Goal: Information Seeking & Learning: Learn about a topic

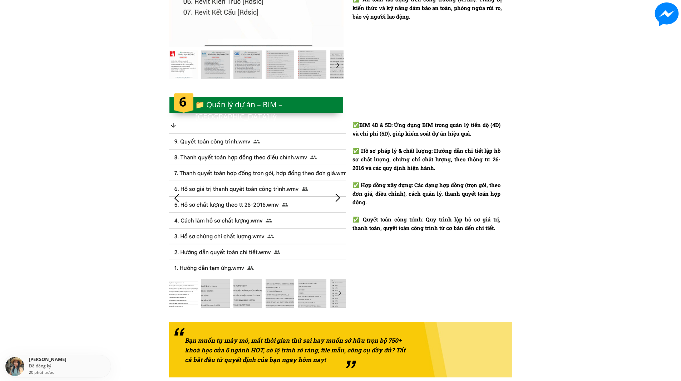
scroll to position [1715, 0]
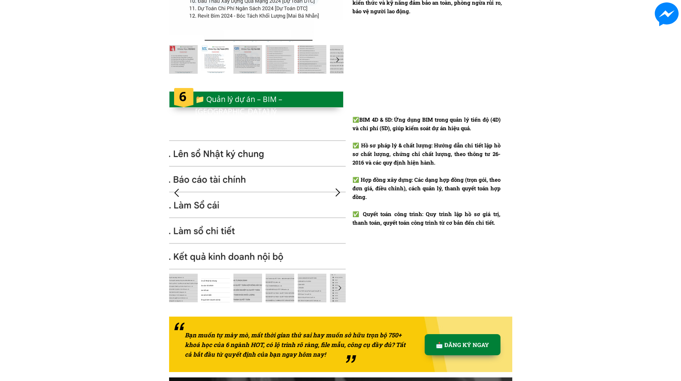
click at [181, 189] on div at bounding box center [177, 193] width 12 height 12
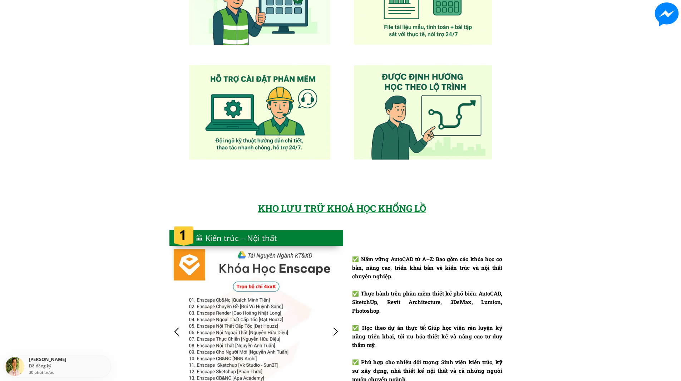
scroll to position [0, 0]
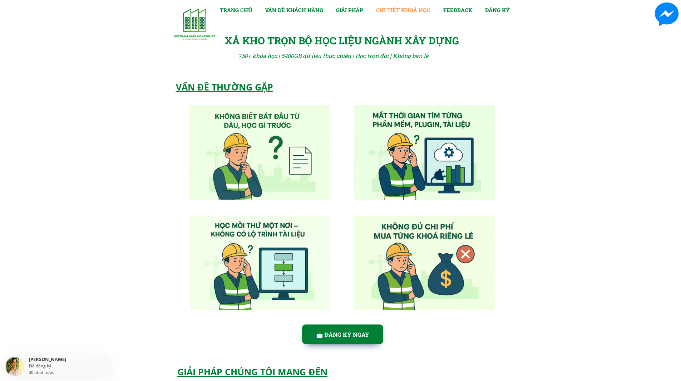
click at [420, 11] on link "CHI TIẾT KHOÁ HỌC" at bounding box center [403, 10] width 54 height 9
click at [232, 8] on link "TRANG CHỦ" at bounding box center [236, 10] width 32 height 9
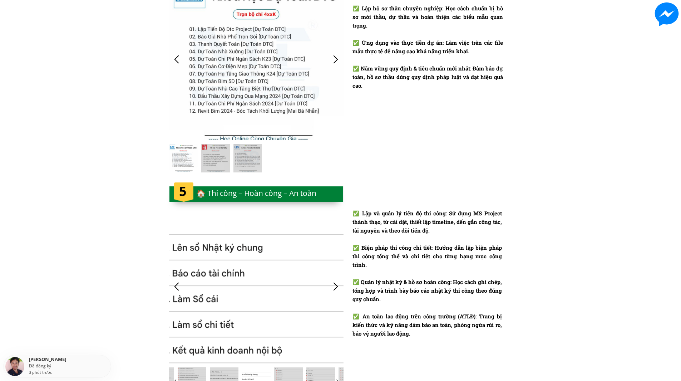
scroll to position [1393, 0]
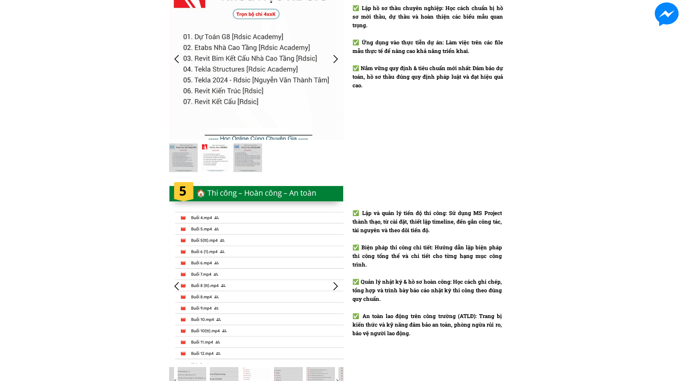
click at [339, 285] on div at bounding box center [336, 286] width 12 height 12
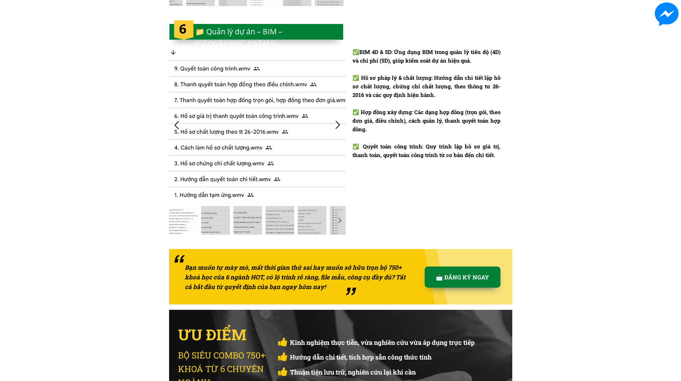
scroll to position [0, 0]
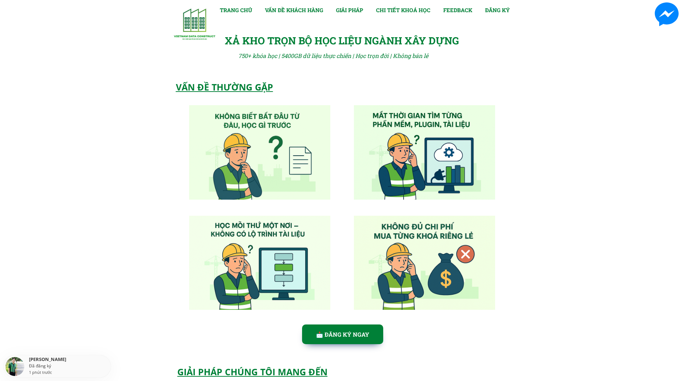
click at [661, 14] on link at bounding box center [666, 14] width 29 height 29
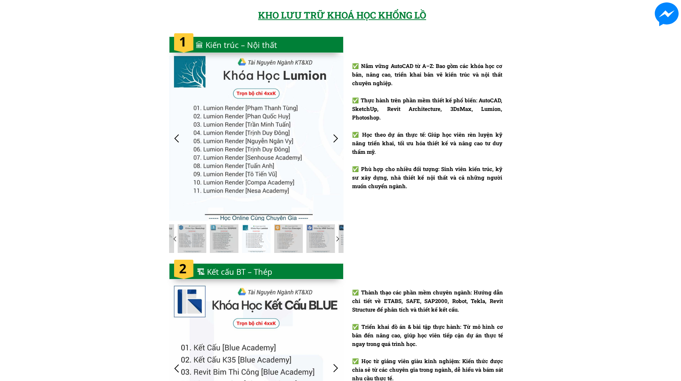
scroll to position [729, 0]
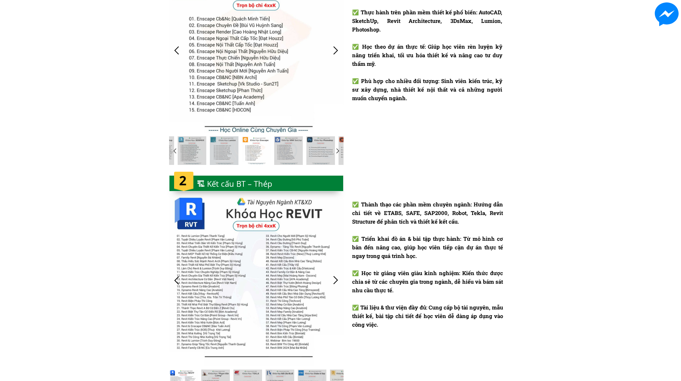
click at [333, 278] on div at bounding box center [336, 280] width 12 height 12
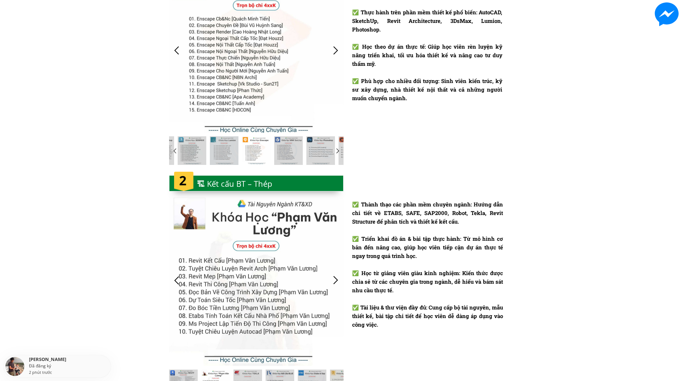
click at [333, 278] on div at bounding box center [336, 280] width 12 height 12
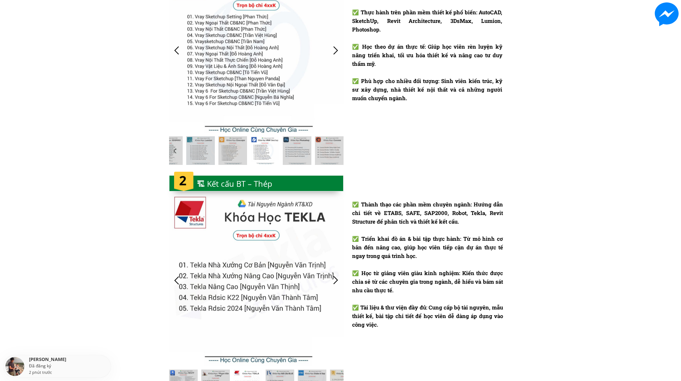
click at [333, 278] on div at bounding box center [336, 280] width 12 height 12
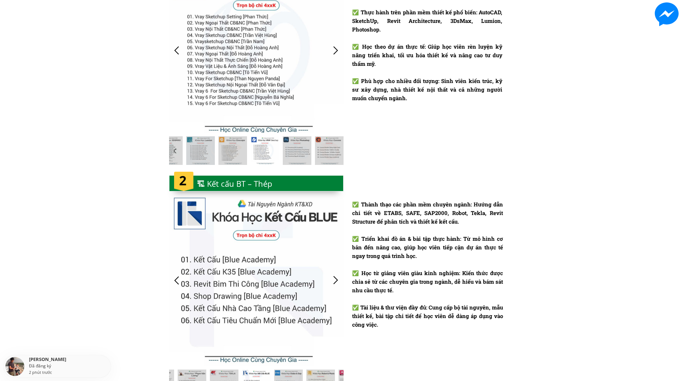
click at [333, 278] on div at bounding box center [336, 280] width 12 height 12
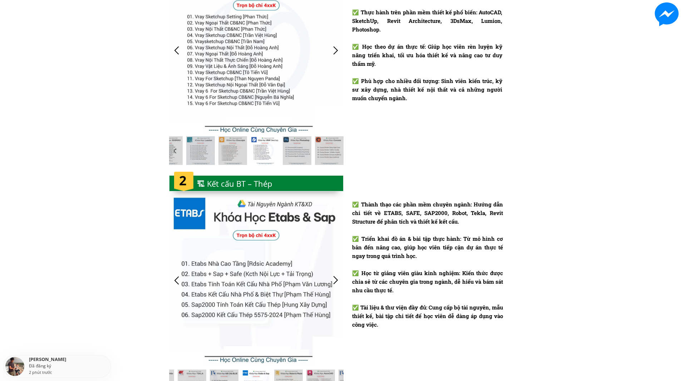
click at [333, 278] on div at bounding box center [336, 280] width 12 height 12
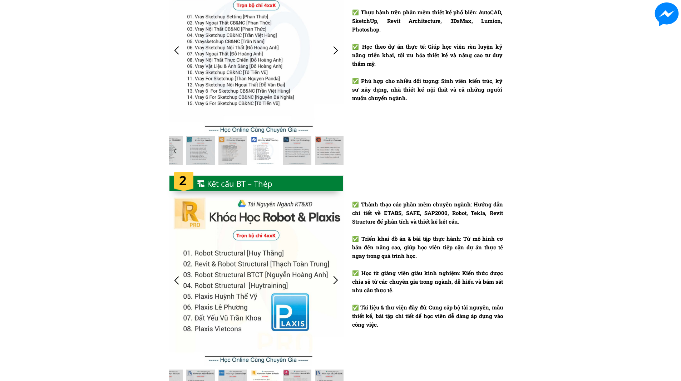
click at [333, 278] on div at bounding box center [336, 280] width 12 height 12
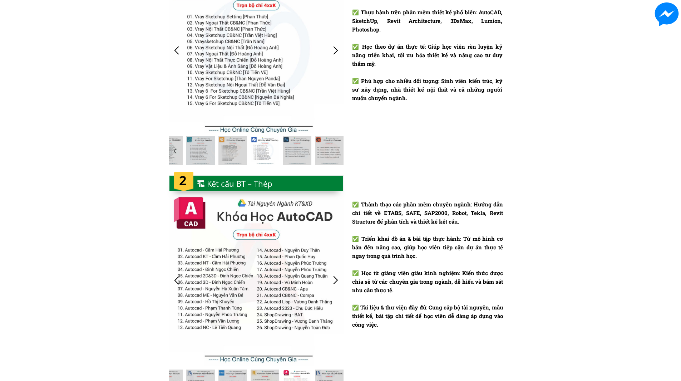
click at [333, 278] on div at bounding box center [336, 280] width 12 height 12
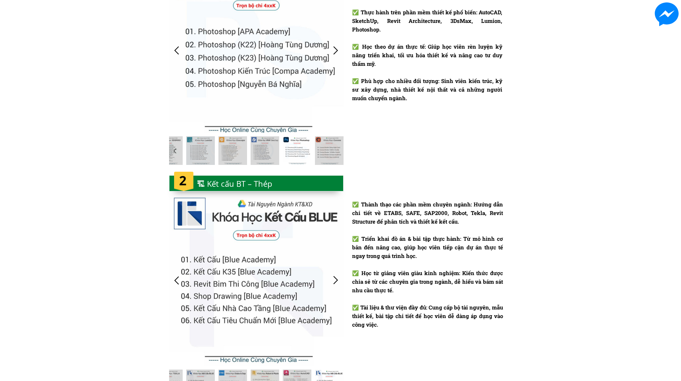
click at [333, 278] on div at bounding box center [336, 280] width 12 height 12
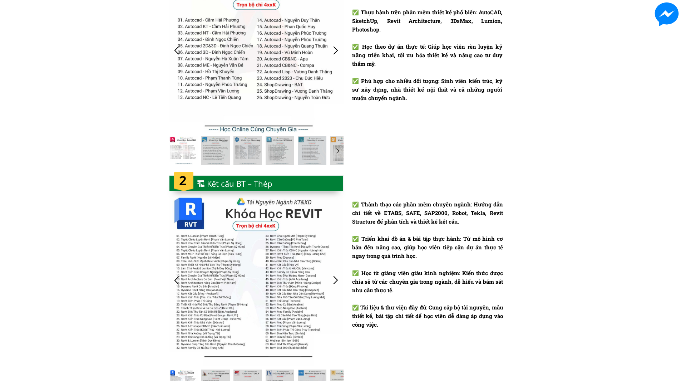
click at [228, 271] on div at bounding box center [256, 279] width 174 height 171
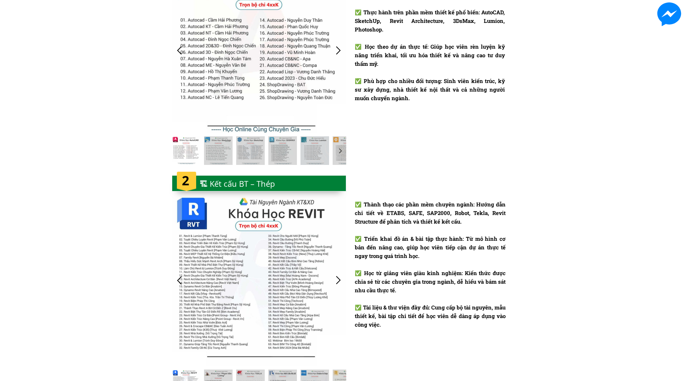
scroll to position [0, 0]
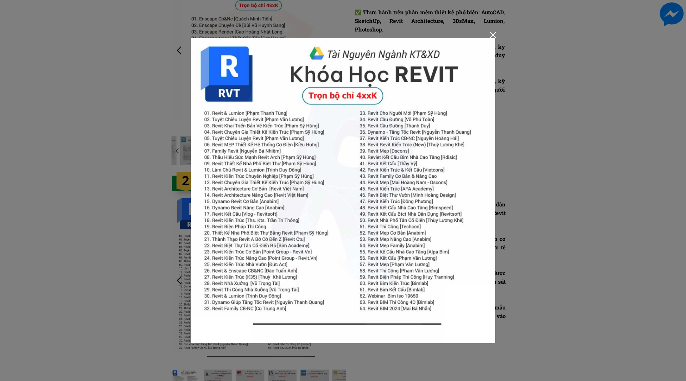
click at [493, 34] on div at bounding box center [493, 35] width 6 height 6
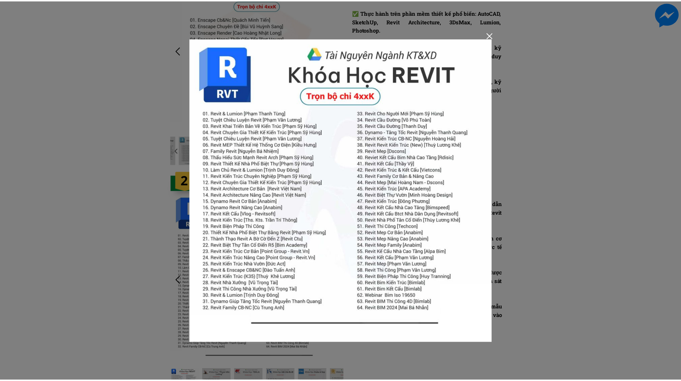
scroll to position [729, 0]
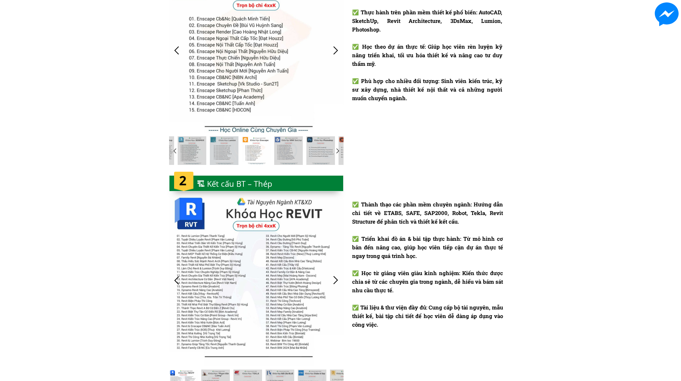
click at [551, 185] on div "✅ Thành thạo các phần mềm chuyên ngành: Hướng dẫn chi tiết về ETABS, SAFE, SAP2…" at bounding box center [340, 286] width 681 height 233
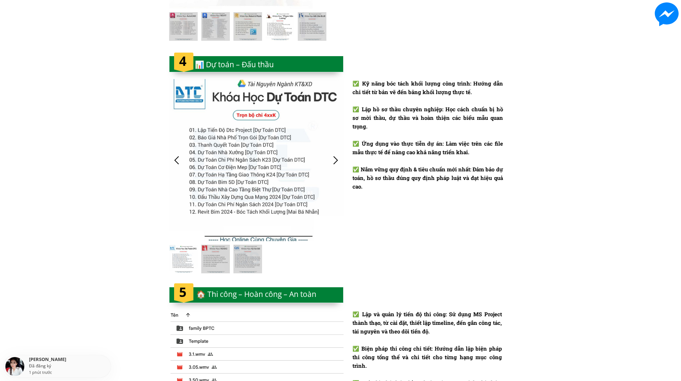
scroll to position [1215, 0]
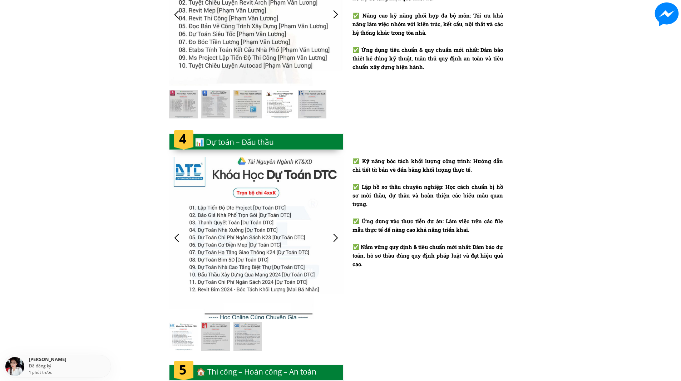
click at [340, 235] on div at bounding box center [336, 238] width 12 height 12
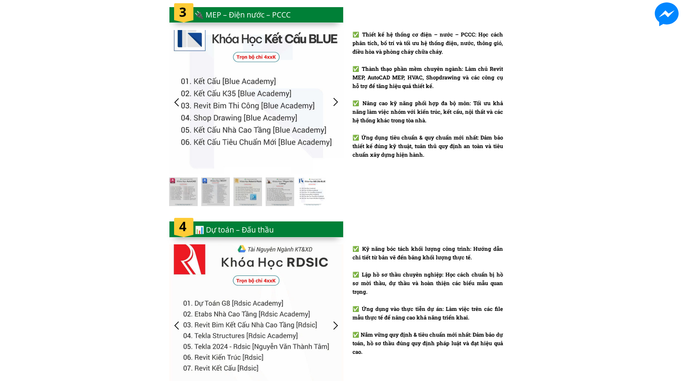
scroll to position [1036, 0]
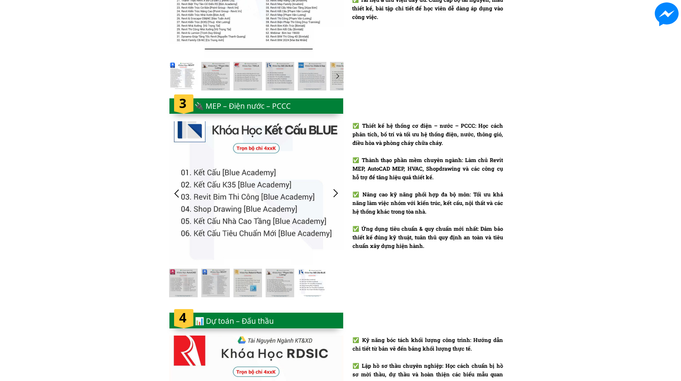
click at [340, 194] on div at bounding box center [336, 193] width 12 height 12
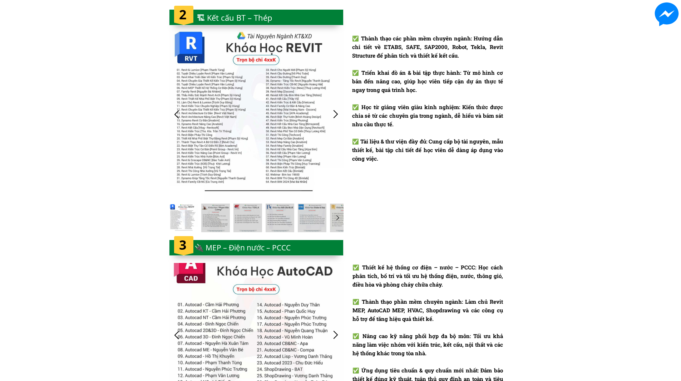
scroll to position [893, 0]
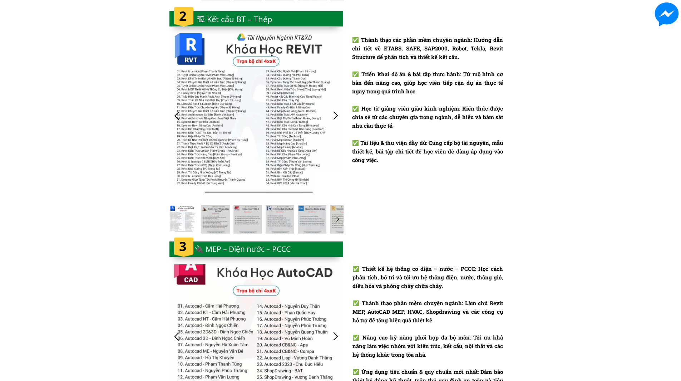
click at [337, 109] on div at bounding box center [256, 115] width 174 height 171
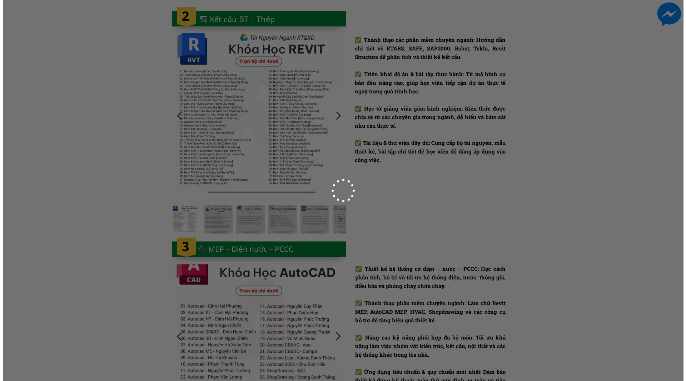
scroll to position [0, 0]
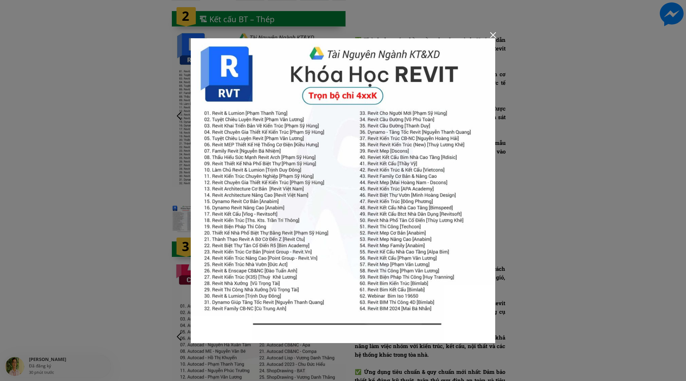
click at [493, 34] on div at bounding box center [493, 35] width 6 height 6
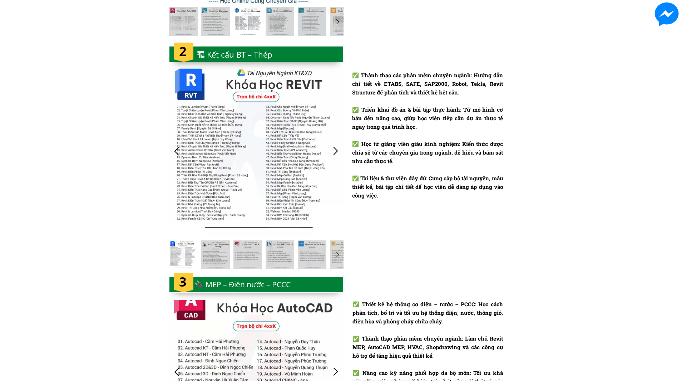
scroll to position [786, 0]
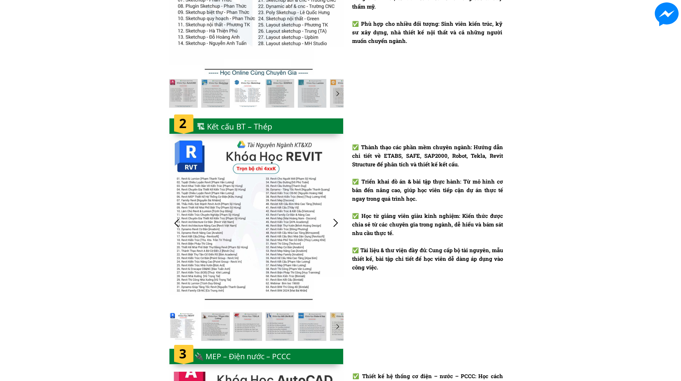
click at [334, 223] on div at bounding box center [336, 223] width 12 height 12
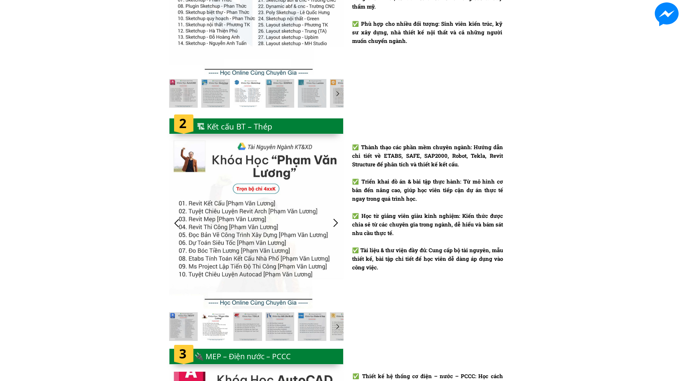
click at [337, 221] on div at bounding box center [336, 223] width 12 height 12
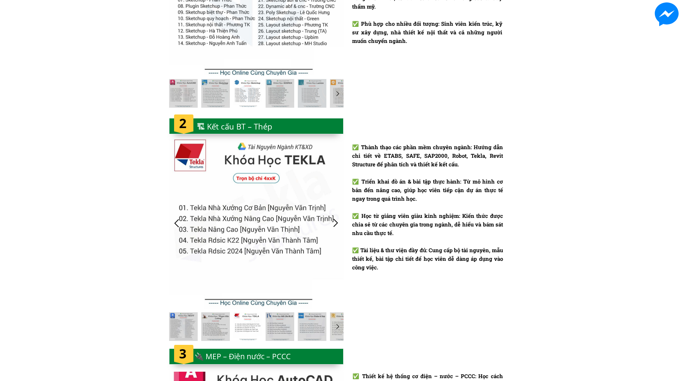
click at [337, 221] on div at bounding box center [336, 223] width 12 height 12
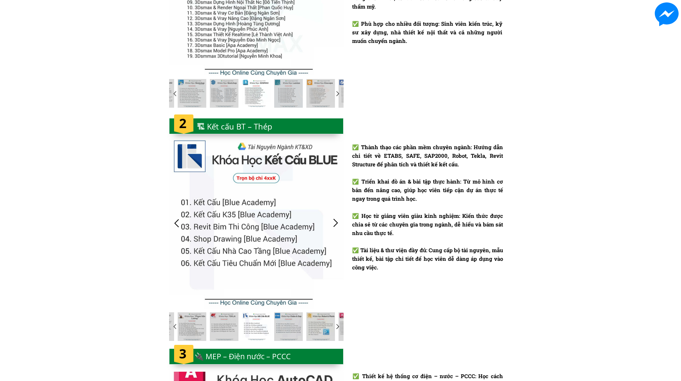
click at [337, 221] on div at bounding box center [336, 223] width 12 height 12
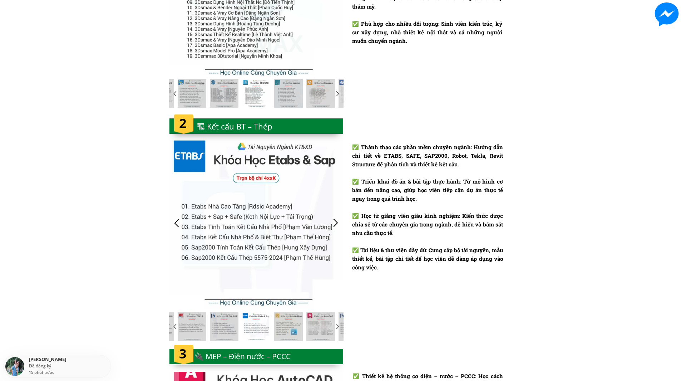
click at [337, 221] on div at bounding box center [336, 223] width 12 height 12
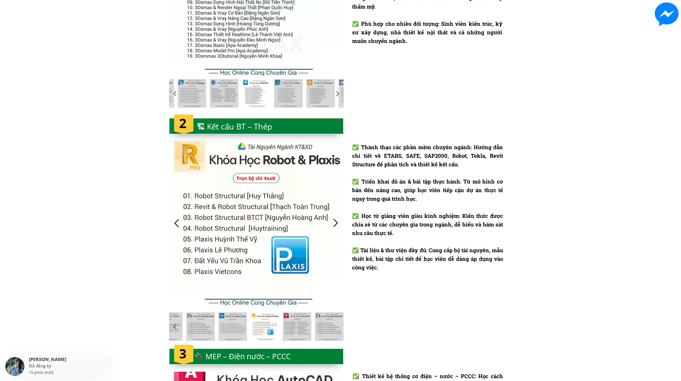
click at [337, 221] on div at bounding box center [336, 223] width 12 height 12
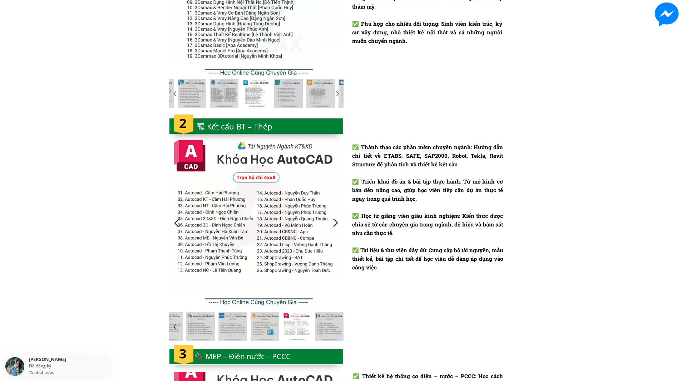
click at [337, 221] on div at bounding box center [336, 223] width 12 height 12
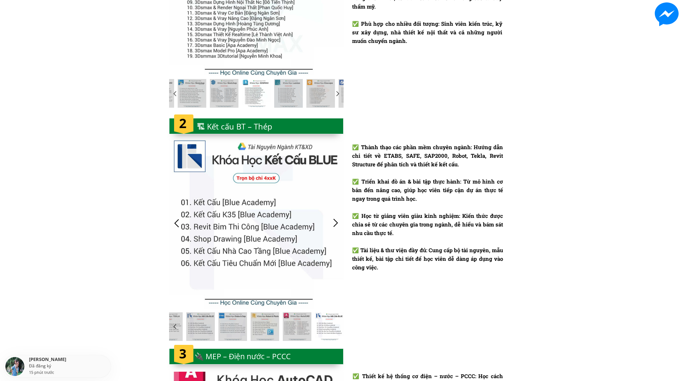
click at [337, 220] on div at bounding box center [336, 223] width 12 height 12
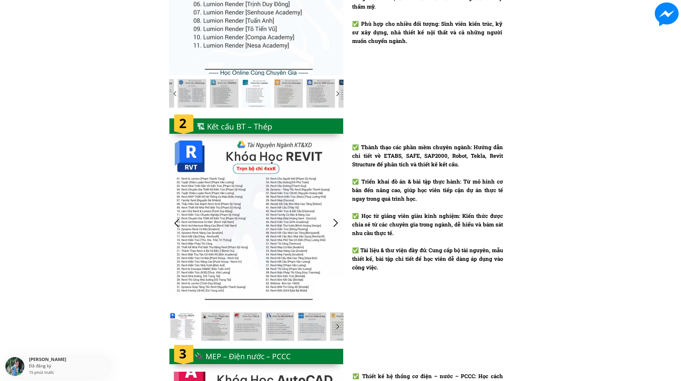
click at [337, 220] on div at bounding box center [336, 223] width 12 height 12
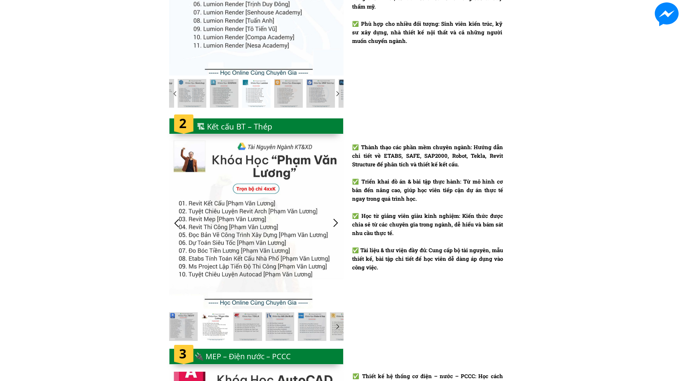
click at [337, 220] on div at bounding box center [336, 223] width 12 height 12
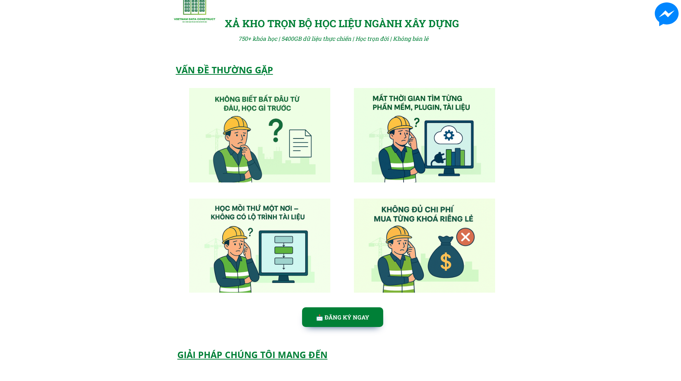
scroll to position [0, 0]
